Goal: Contribute content: Add original content to the website for others to see

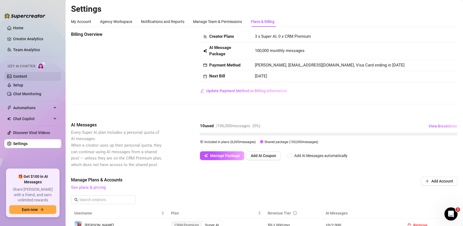
click at [18, 75] on link "Content" at bounding box center [20, 76] width 14 height 4
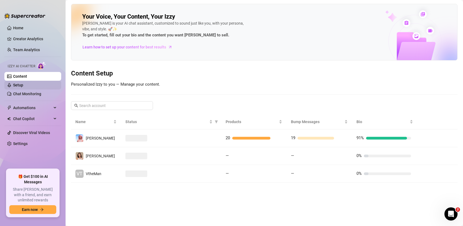
click at [22, 84] on link "Setup" at bounding box center [18, 85] width 10 height 4
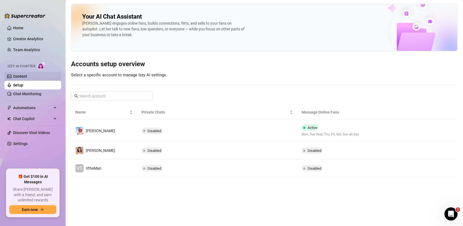
click at [27, 77] on link "Content" at bounding box center [20, 76] width 14 height 4
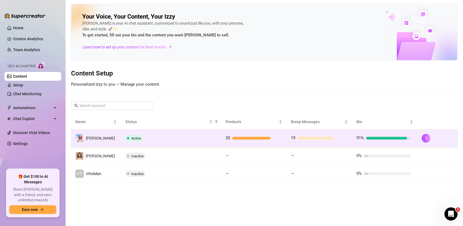
click at [185, 135] on div "Active" at bounding box center [170, 138] width 91 height 7
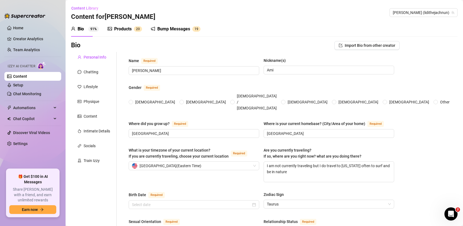
radio input "true"
type input "[DATE]"
click at [120, 29] on div "Products" at bounding box center [122, 29] width 17 height 7
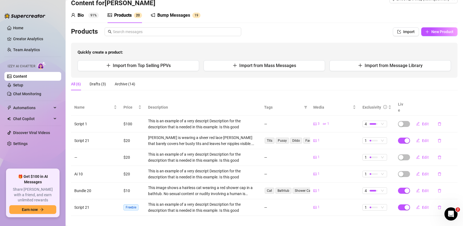
scroll to position [14, 0]
click at [159, 65] on span "Import from Top Selling PPVs" at bounding box center [142, 65] width 58 height 5
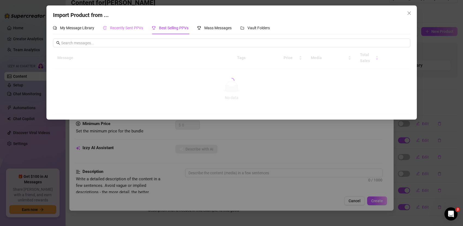
click at [129, 32] on div "Recently Sent PPVs" at bounding box center [123, 28] width 40 height 13
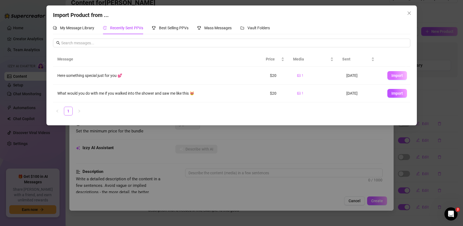
click at [391, 74] on span "Import" at bounding box center [396, 75] width 11 height 4
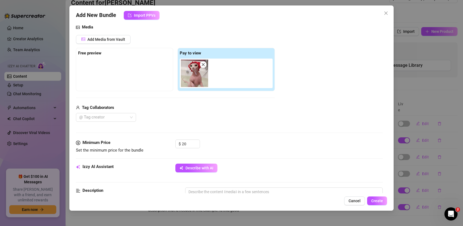
scroll to position [0, 0]
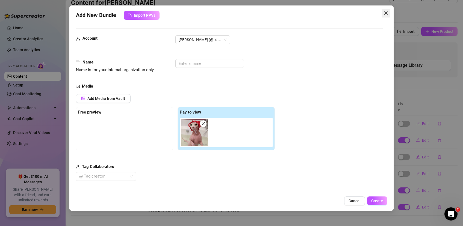
click at [387, 11] on icon "close" at bounding box center [386, 13] width 4 height 4
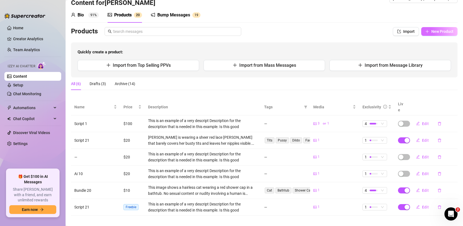
click at [437, 30] on span "New Product" at bounding box center [442, 31] width 22 height 4
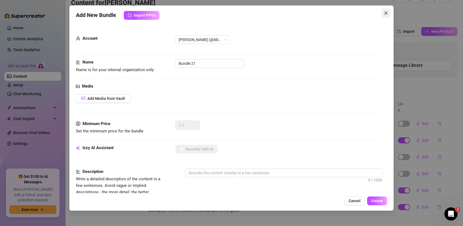
click at [385, 13] on icon "close" at bounding box center [386, 13] width 4 height 4
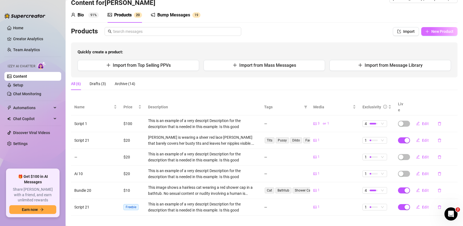
click at [442, 33] on span "New Product" at bounding box center [442, 31] width 22 height 4
type textarea "Type your message here..."
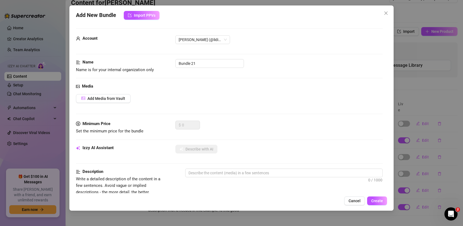
click at [388, 13] on span "Close" at bounding box center [386, 13] width 9 height 4
